Goal: Check status: Check status

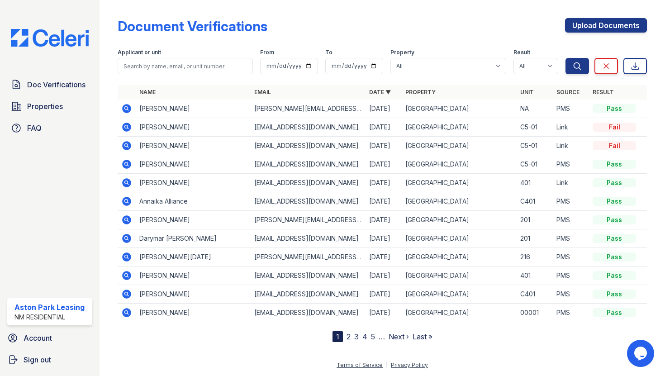
click at [147, 110] on td "Sheree Burns" at bounding box center [193, 109] width 115 height 19
click at [129, 109] on icon at bounding box center [126, 108] width 9 height 9
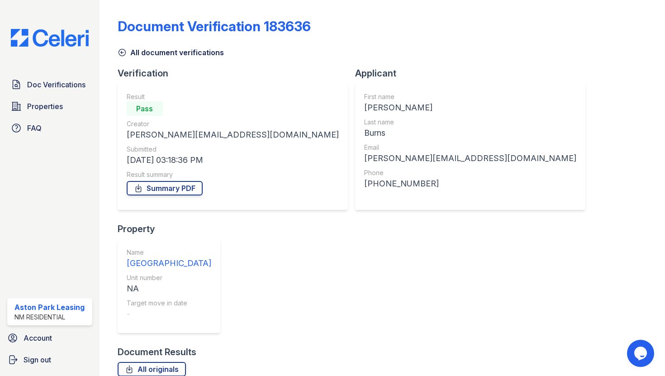
click at [119, 54] on icon at bounding box center [122, 52] width 9 height 9
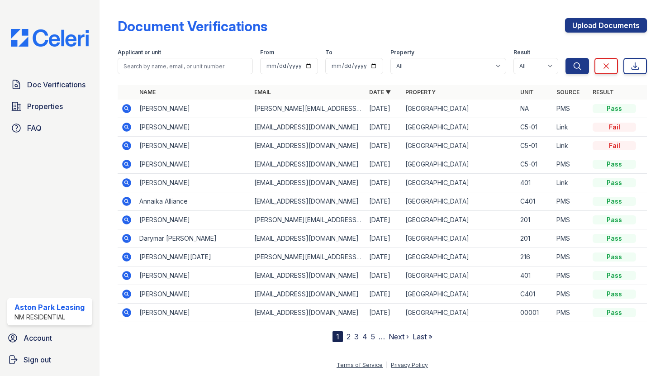
click at [126, 220] on icon at bounding box center [126, 219] width 2 height 2
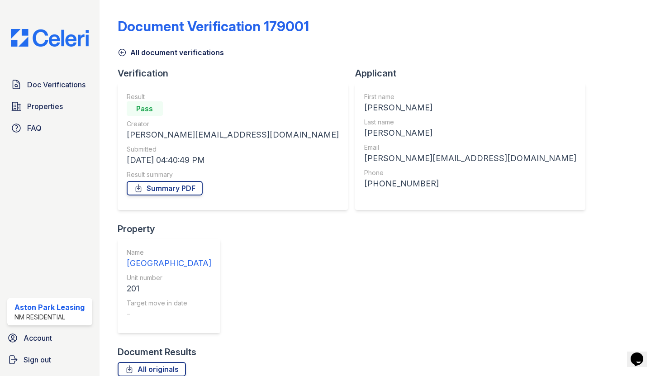
scroll to position [161, 0]
